Goal: Task Accomplishment & Management: Complete application form

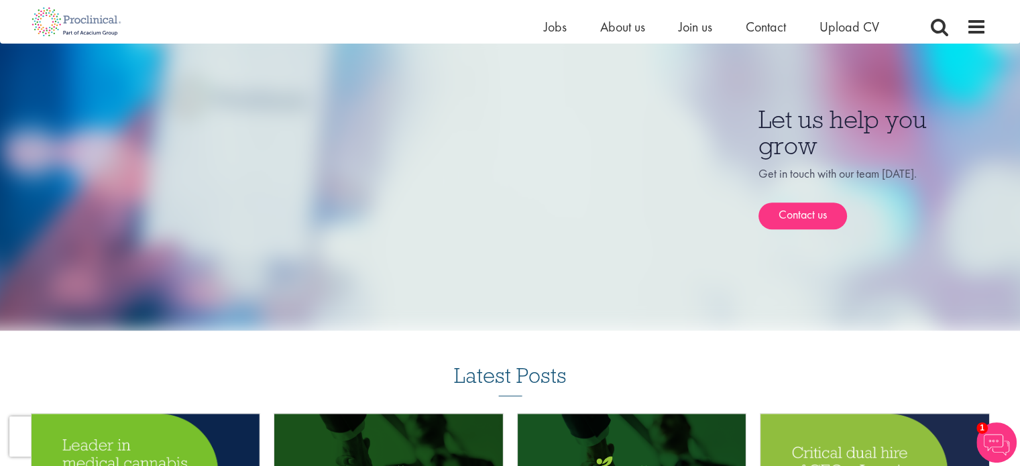
scroll to position [858, 0]
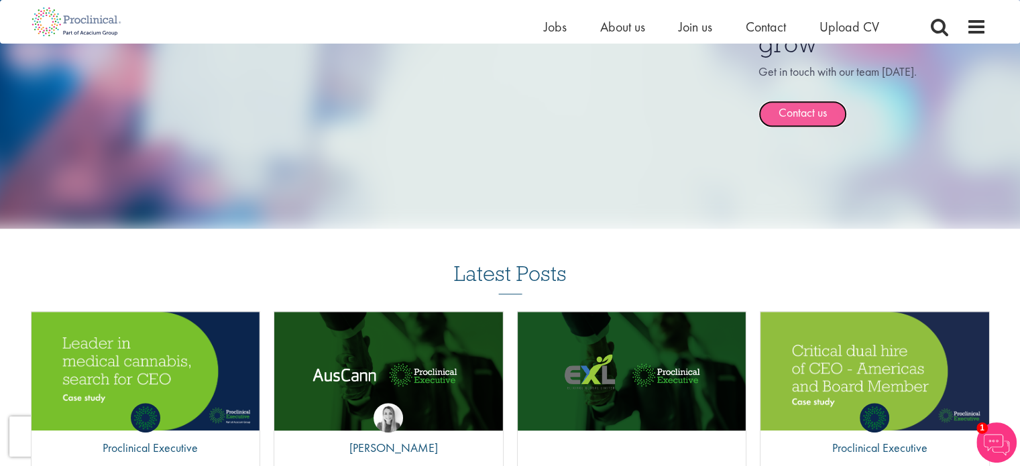
click at [800, 101] on link "Contact us" at bounding box center [802, 114] width 88 height 27
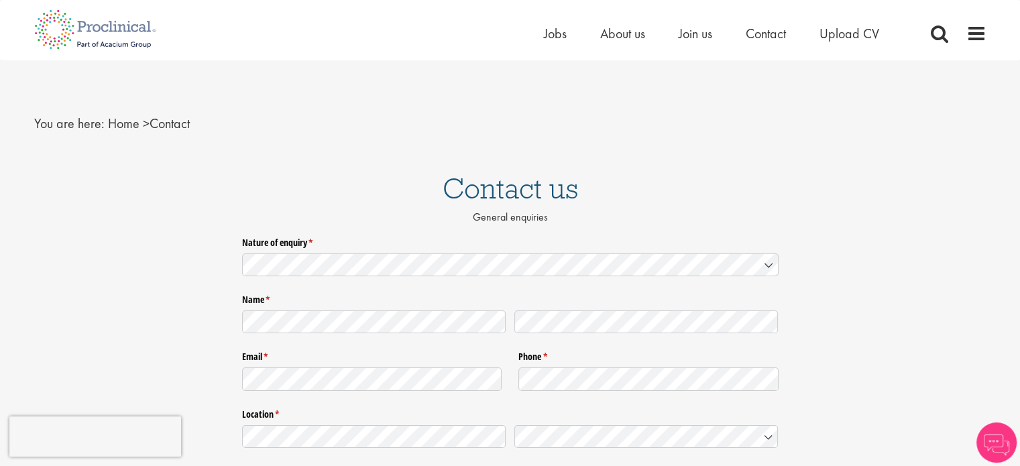
scroll to position [91, 0]
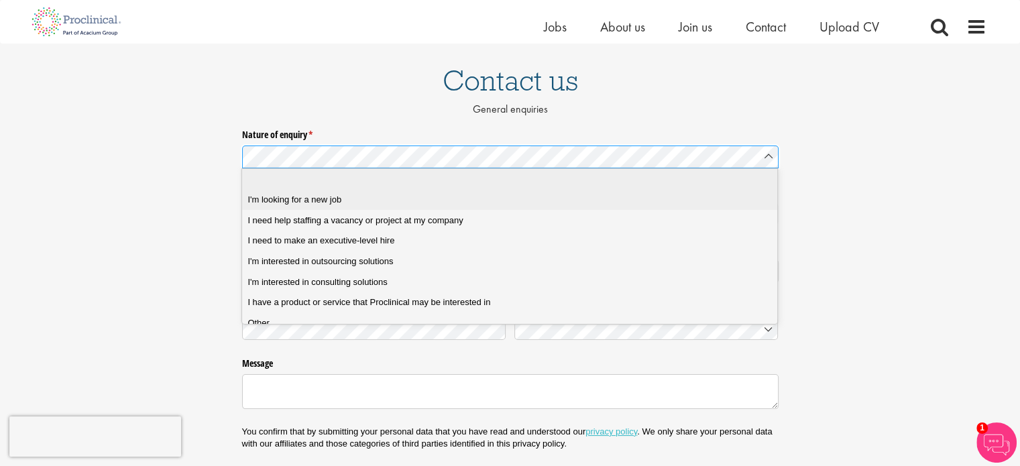
click at [375, 206] on job "I'm looking for a new job" at bounding box center [514, 200] width 545 height 21
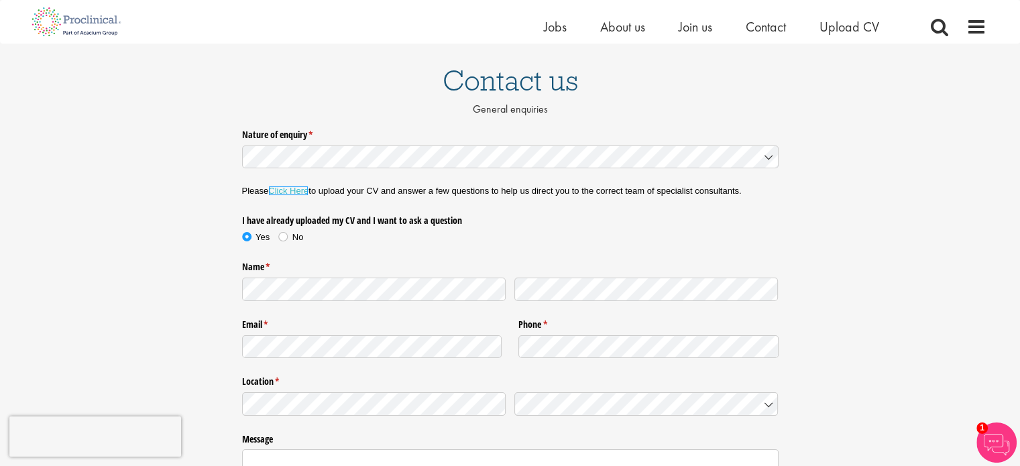
click at [294, 192] on link "Click Here" at bounding box center [288, 191] width 40 height 10
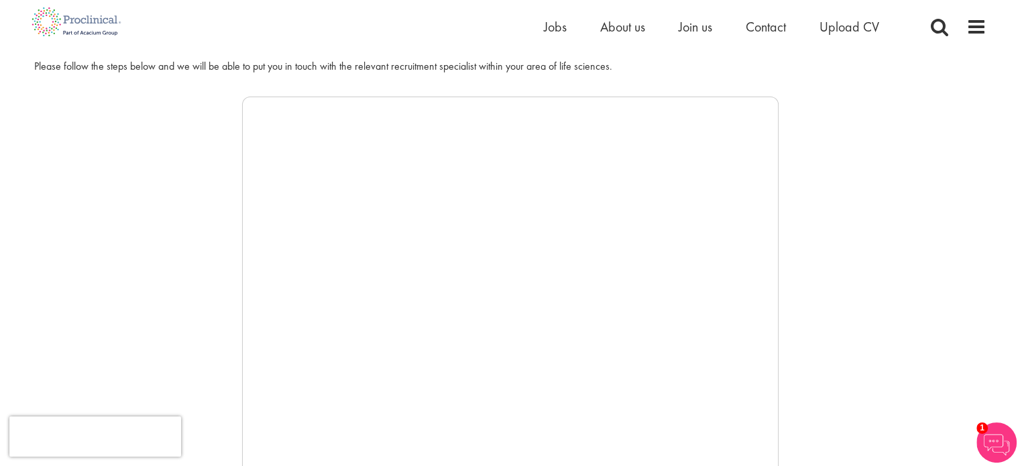
scroll to position [177, 0]
